Goal: Task Accomplishment & Management: Use online tool/utility

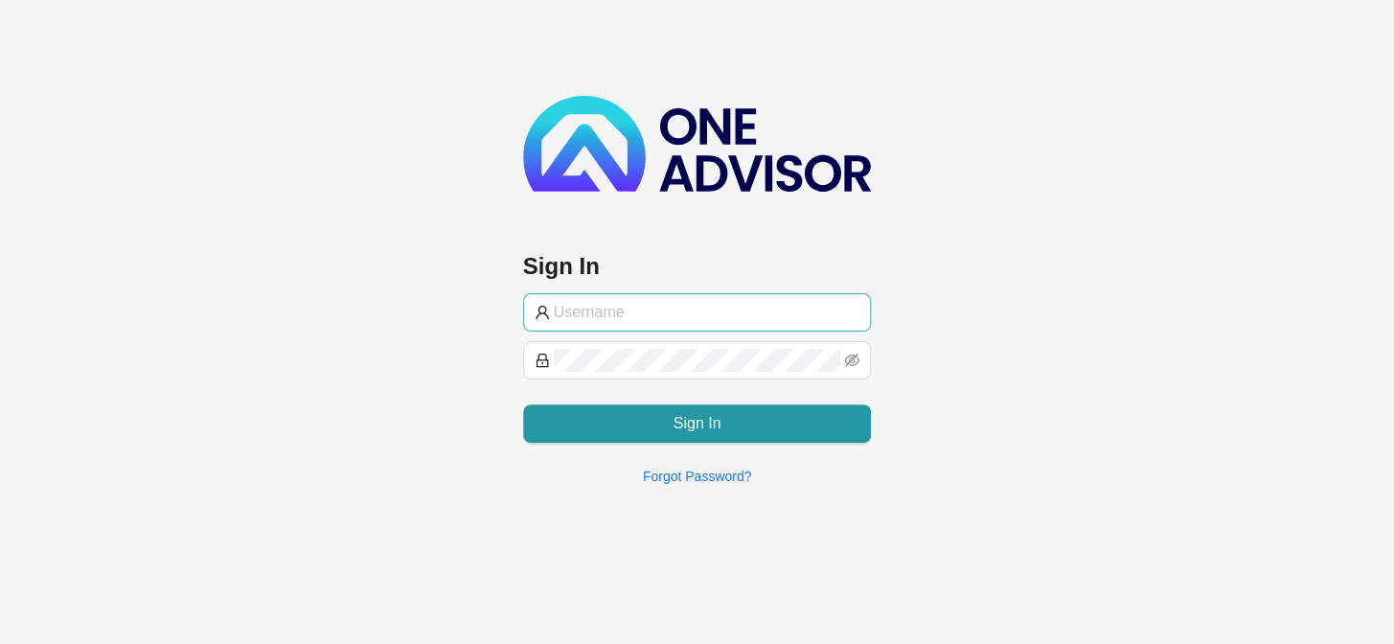
click at [650, 317] on input "text" at bounding box center [707, 312] width 307 height 23
type input "[EMAIL_ADDRESS][DOMAIN_NAME]"
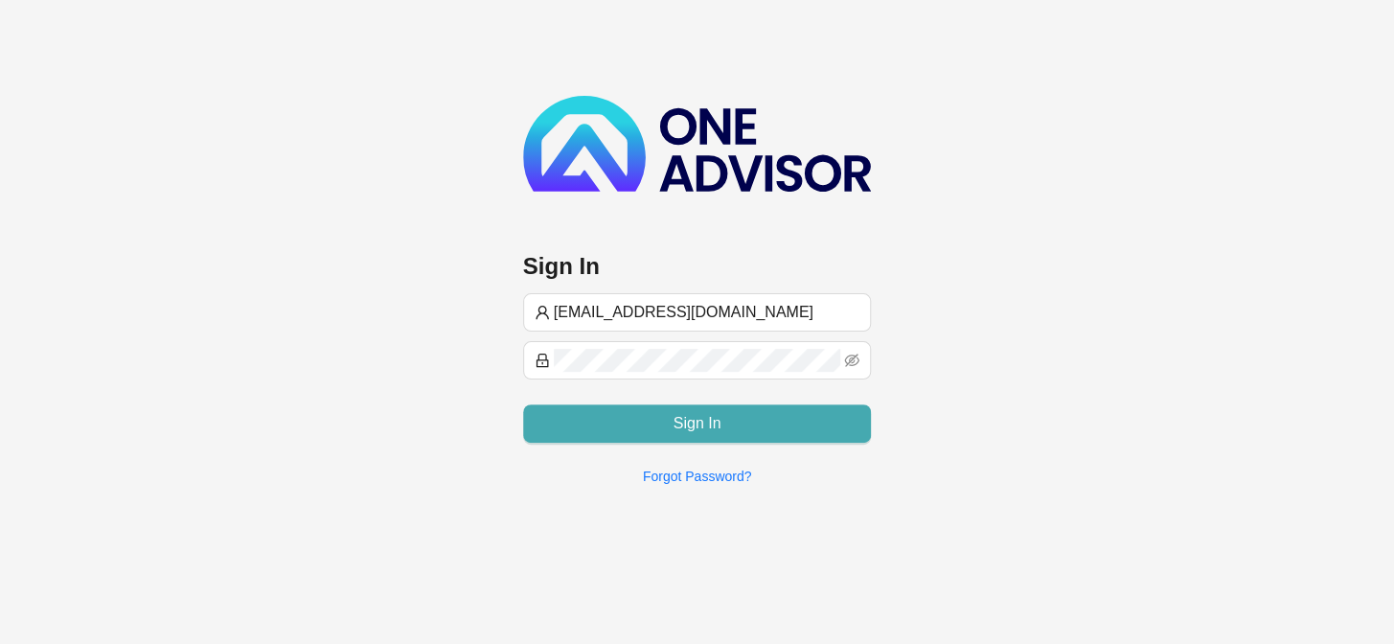
click at [719, 420] on button "Sign In" at bounding box center [697, 423] width 349 height 38
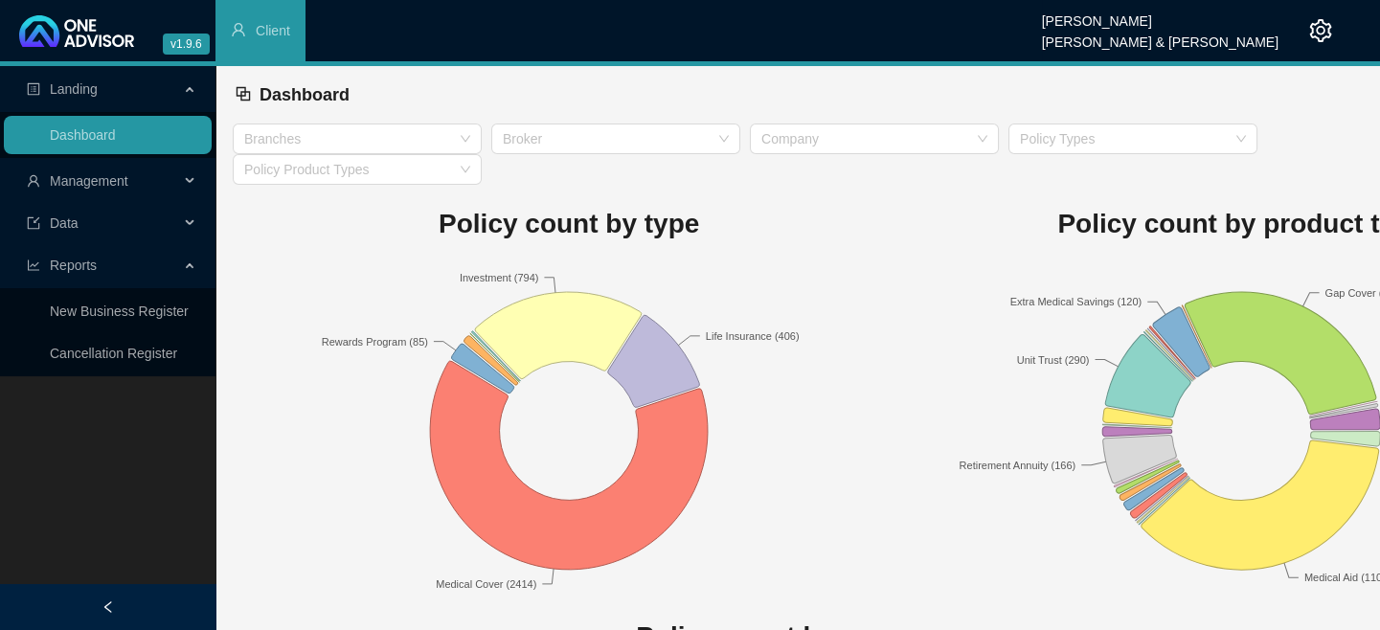
click at [133, 177] on span "Management" at bounding box center [103, 181] width 152 height 38
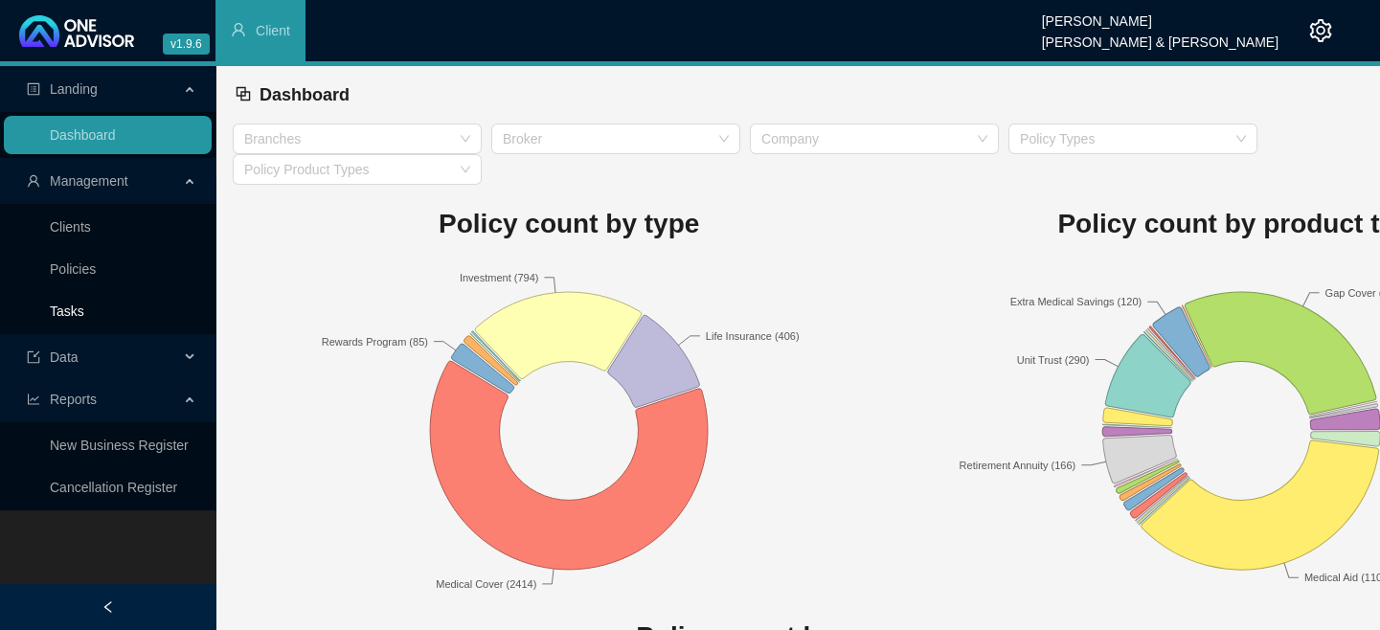
click at [71, 304] on link "Tasks" at bounding box center [67, 311] width 34 height 15
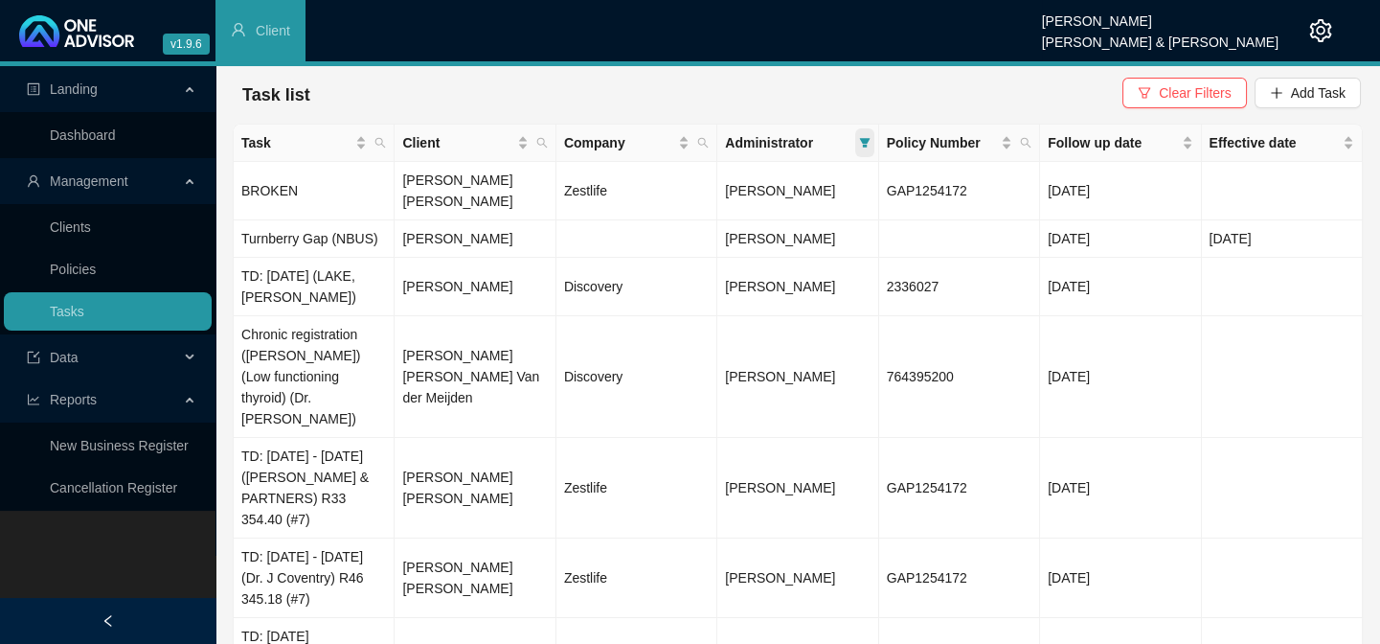
click at [861, 142] on icon "filter" at bounding box center [864, 142] width 11 height 11
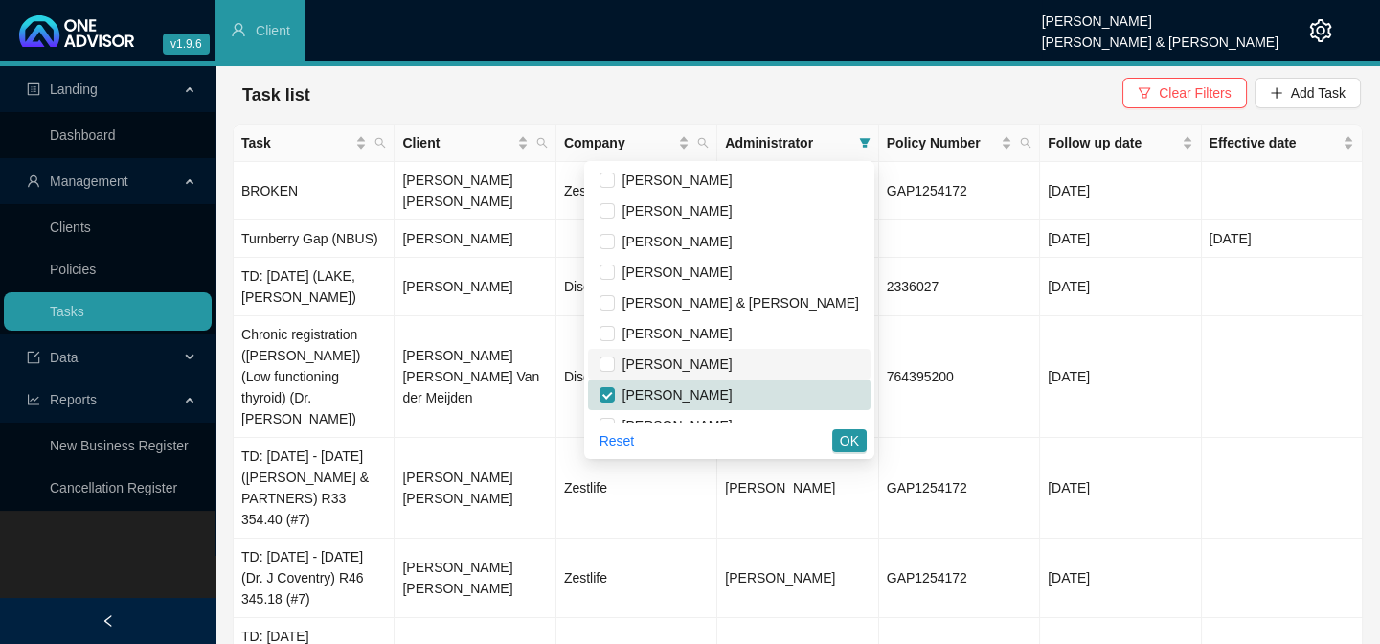
scroll to position [22, 0]
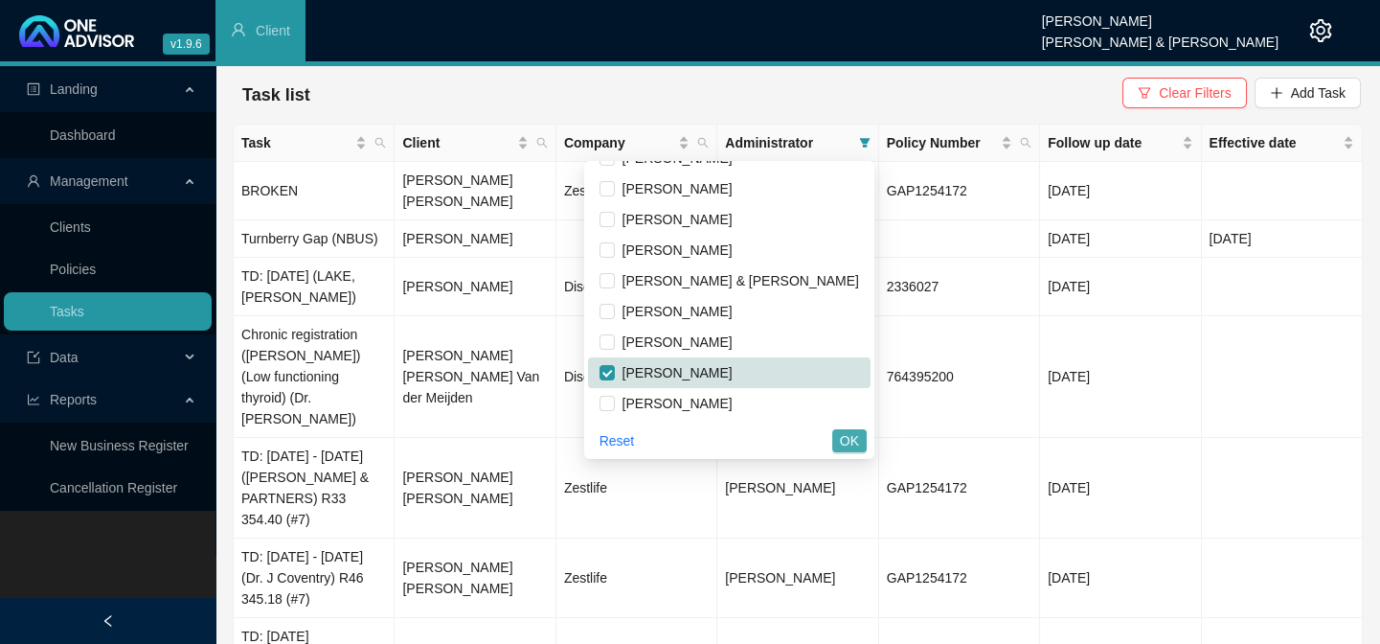
click at [851, 440] on span "OK" at bounding box center [849, 440] width 19 height 21
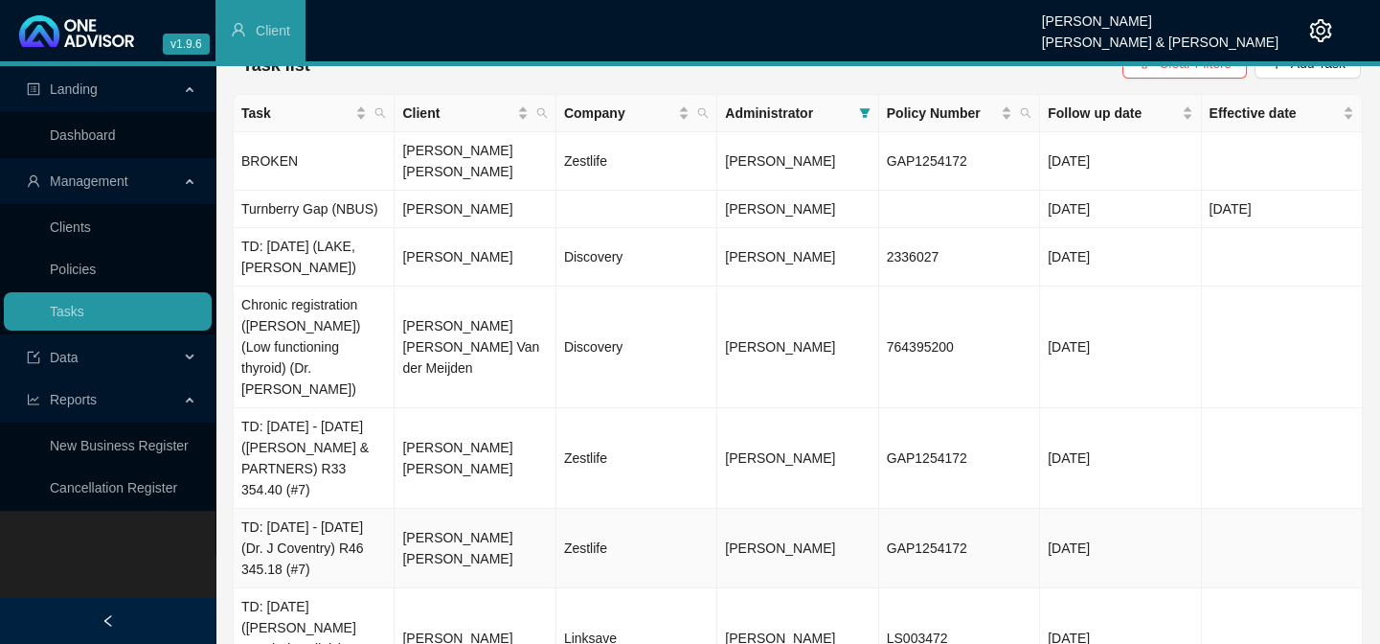
scroll to position [0, 0]
